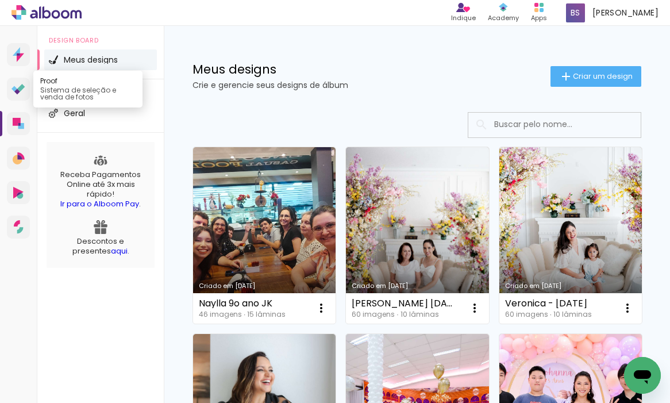
click at [22, 94] on link "Proof Sistema de seleção e venda de fotos" at bounding box center [18, 89] width 23 height 23
